Goal: Subscribe to service/newsletter

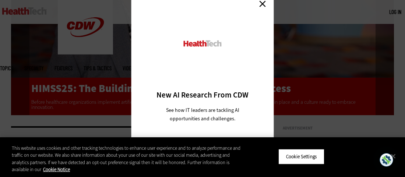
scroll to position [1599, 0]
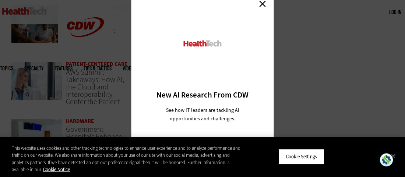
click at [262, 3] on link "Close" at bounding box center [262, 4] width 11 height 11
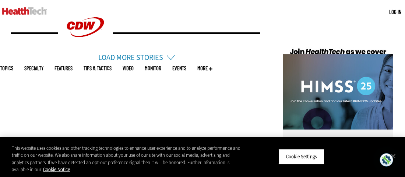
scroll to position [1918, 0]
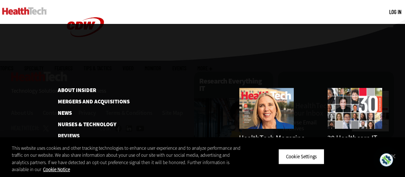
click at [213, 66] on span "More" at bounding box center [204, 69] width 15 height 6
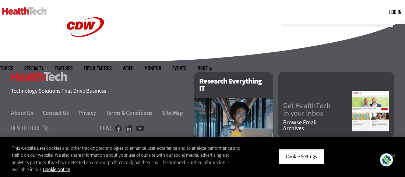
scroll to position [1933, 0]
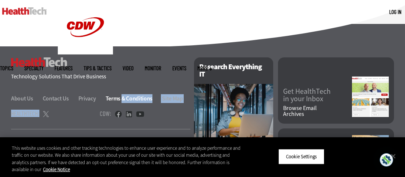
drag, startPoint x: 116, startPoint y: 102, endPoint x: 125, endPoint y: 99, distance: 9.6
click at [125, 99] on div "HealthTech Technology Solutions That Drive Business About Us Contact Us Privacy…" at bounding box center [100, 122] width 179 height 131
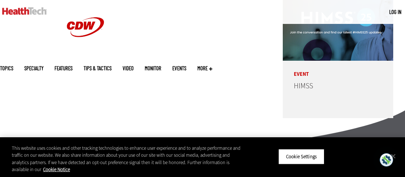
scroll to position [1934, 0]
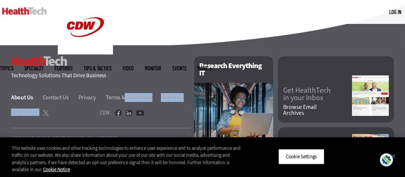
click at [21, 96] on link "About Us" at bounding box center [26, 98] width 31 height 8
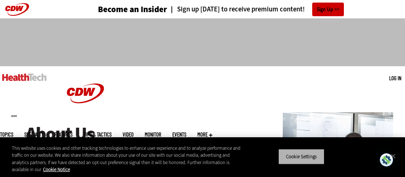
click at [297, 155] on button "Cookie Settings" at bounding box center [302, 156] width 46 height 15
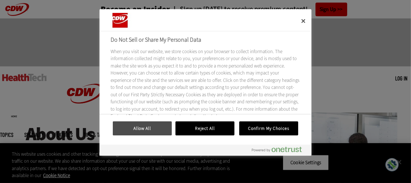
click at [148, 127] on button "Allow All" at bounding box center [142, 128] width 59 height 14
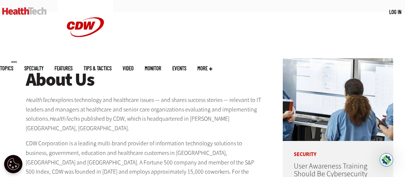
scroll to position [84, 0]
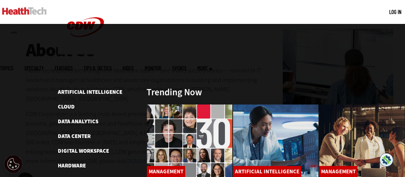
click at [13, 66] on span "Topics" at bounding box center [6, 69] width 13 height 6
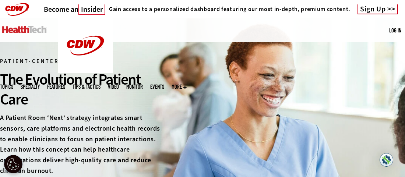
click at [62, 9] on h3 "Become an Insider" at bounding box center [75, 9] width 62 height 9
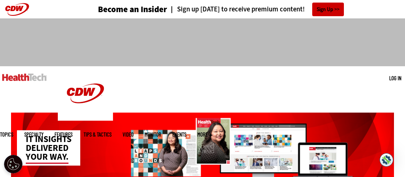
scroll to position [160, 0]
